Goal: Task Accomplishment & Management: Use online tool/utility

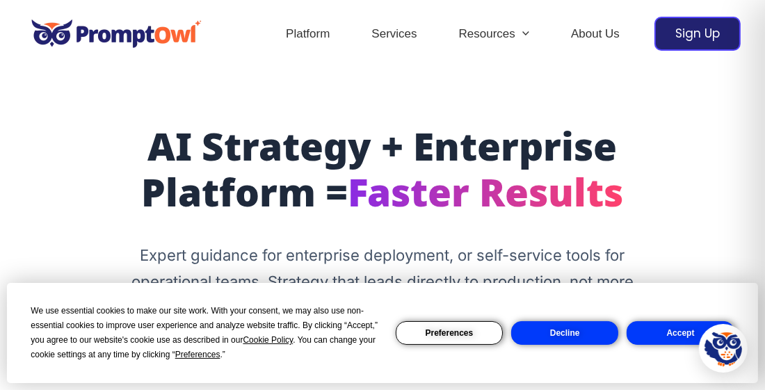
click at [671, 330] on button "Accept" at bounding box center [679, 333] width 107 height 24
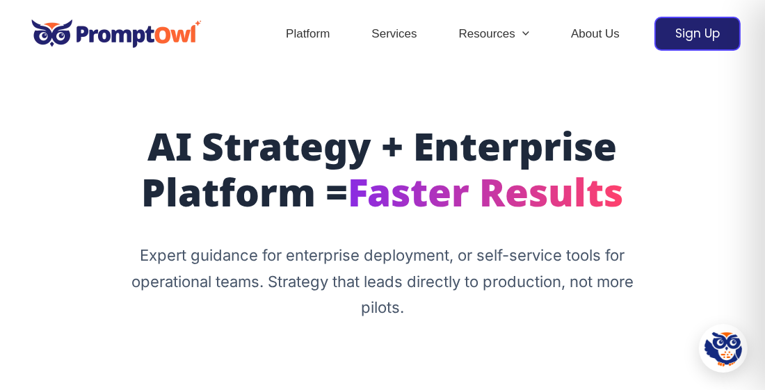
click at [616, 277] on p "Expert guidance for enterprise deployment, or self-service tools for operationa…" at bounding box center [382, 282] width 521 height 79
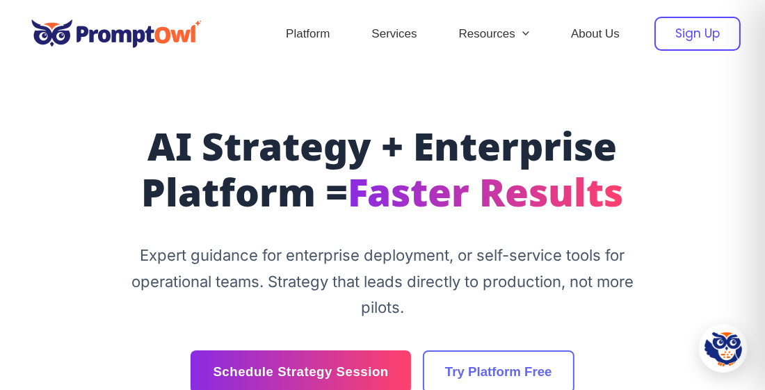
click at [710, 47] on div "Sign Up" at bounding box center [697, 34] width 86 height 34
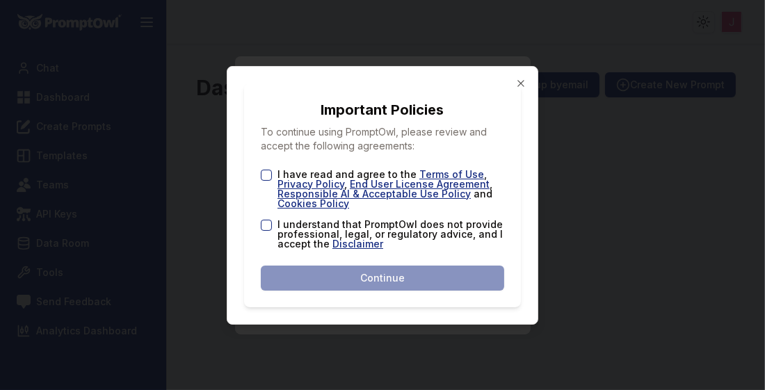
click at [263, 172] on button "I have read and agree to the Terms of Use , Privacy Policy , End User License A…" at bounding box center [266, 175] width 11 height 11
click at [264, 222] on button "I understand that PromptOwl does not provide professional, legal, or regulatory…" at bounding box center [266, 225] width 11 height 11
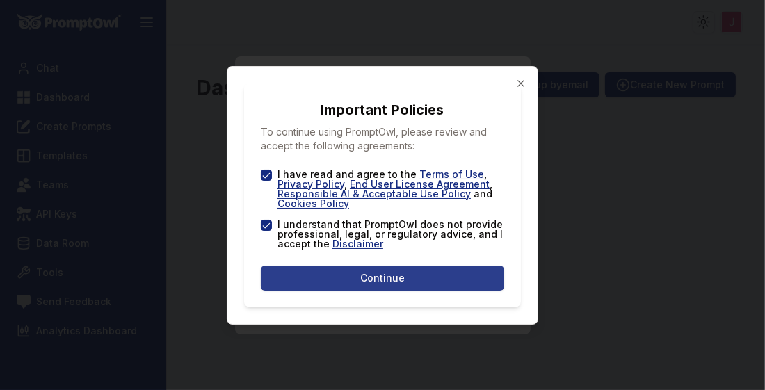
click at [332, 268] on button "Continue" at bounding box center [382, 278] width 243 height 25
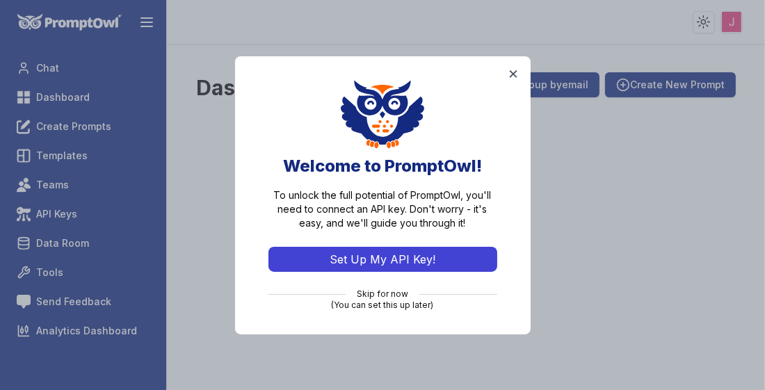
click at [400, 253] on button "Set Up My API Key!" at bounding box center [382, 259] width 229 height 25
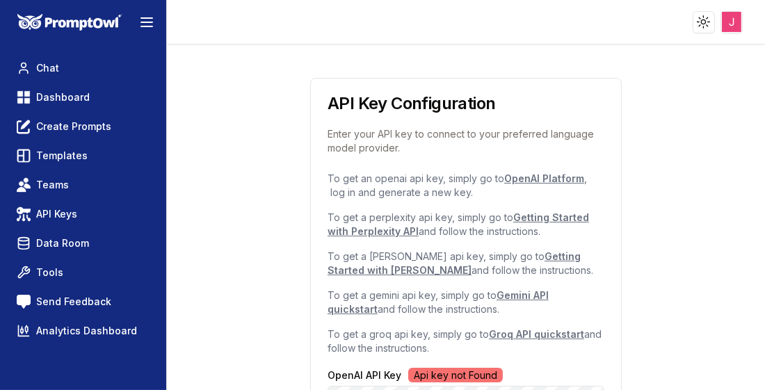
click at [678, 201] on div "API Key Configuration Enter your API key to connect to your preferred language …" at bounding box center [466, 377] width 568 height 667
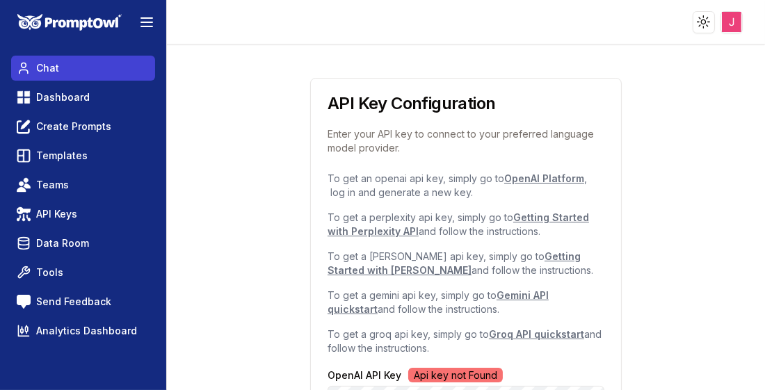
click at [63, 67] on link "Chat" at bounding box center [83, 68] width 144 height 25
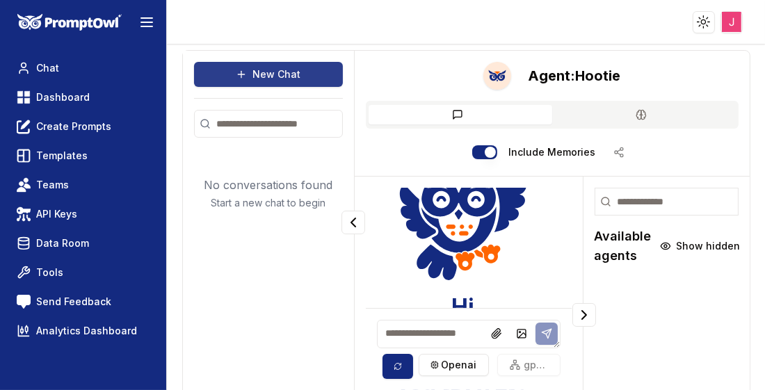
click at [264, 67] on button "New Chat" at bounding box center [268, 74] width 149 height 25
click at [243, 74] on icon at bounding box center [241, 74] width 6 height 0
click at [265, 72] on button "New Chat" at bounding box center [268, 74] width 149 height 25
click at [471, 228] on img at bounding box center [463, 209] width 128 height 147
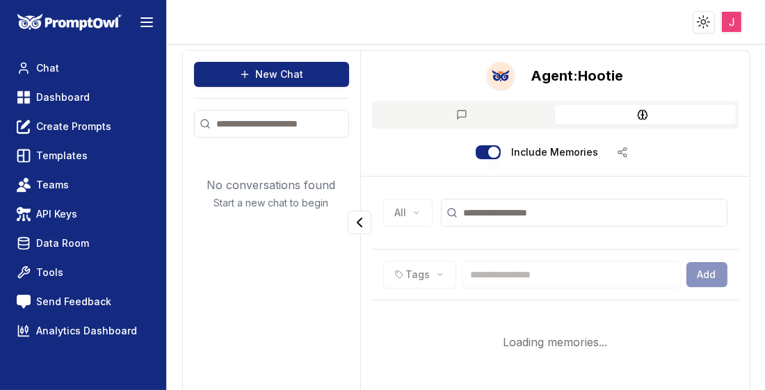
click at [661, 120] on button "Memory" at bounding box center [645, 114] width 181 height 19
click at [593, 181] on div "All Tags Add No memories found" at bounding box center [555, 286] width 389 height 218
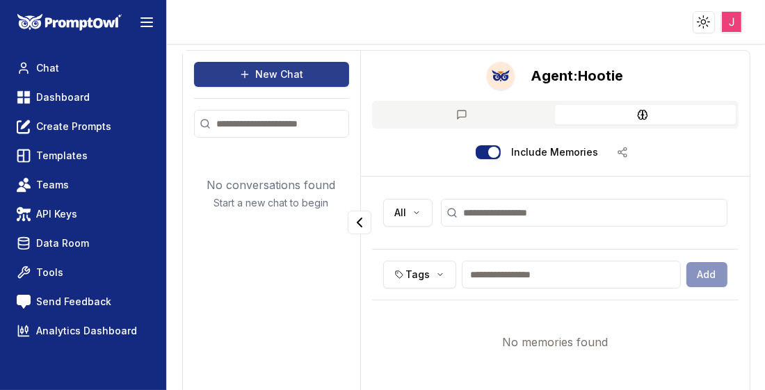
click at [252, 79] on button "New Chat" at bounding box center [271, 74] width 155 height 25
click at [249, 75] on icon at bounding box center [244, 74] width 11 height 11
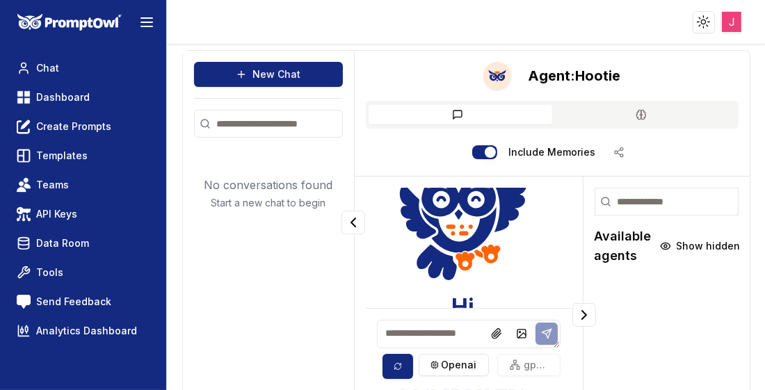
click at [453, 117] on button "Chat" at bounding box center [460, 114] width 184 height 19
click at [455, 359] on html "Toggle theme Toggle user menu Chat Dashboard Create Prompts Templates Teams API…" at bounding box center [382, 195] width 765 height 390
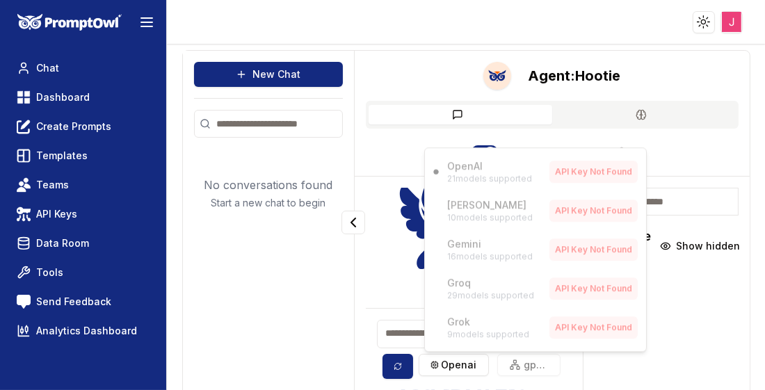
click at [674, 268] on html "Toggle theme Toggle user menu Chat Dashboard Create Prompts Templates Teams API…" at bounding box center [382, 195] width 765 height 390
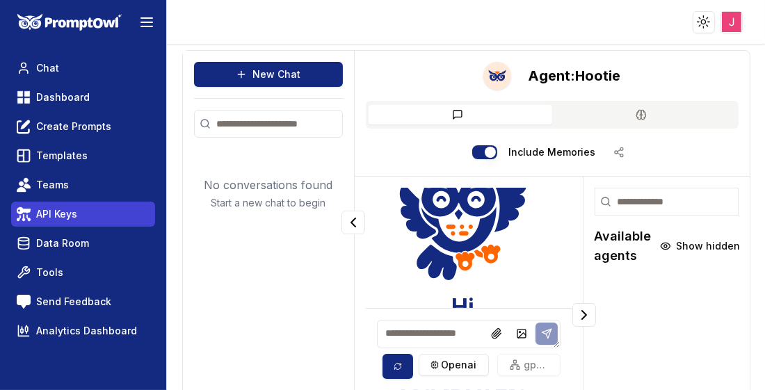
click at [105, 222] on link "API Keys" at bounding box center [83, 214] width 144 height 25
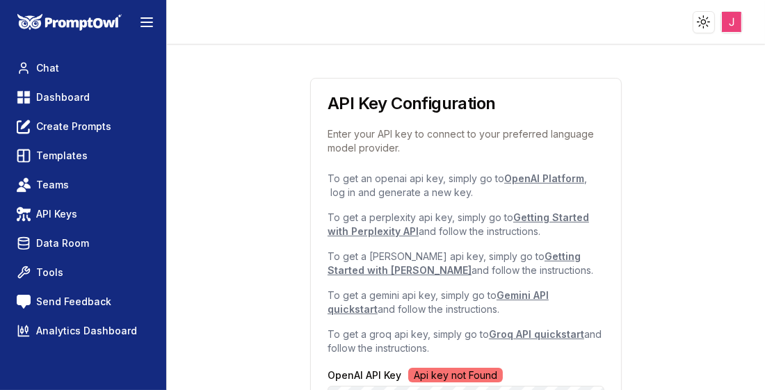
click at [542, 177] on link "OpenAI Platform" at bounding box center [544, 178] width 80 height 12
click at [516, 334] on link "Groq API quickstart" at bounding box center [536, 334] width 95 height 12
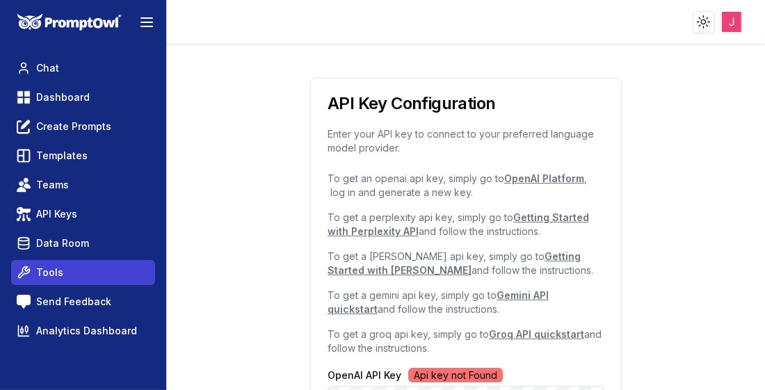
click at [62, 281] on link "Tools" at bounding box center [83, 272] width 144 height 25
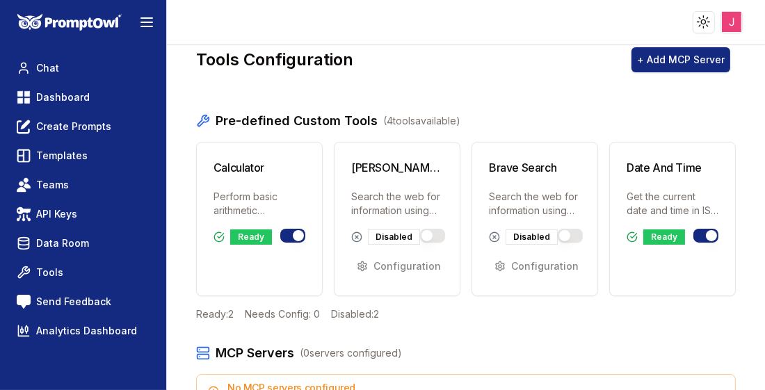
scroll to position [27, 0]
